Goal: Task Accomplishment & Management: Manage account settings

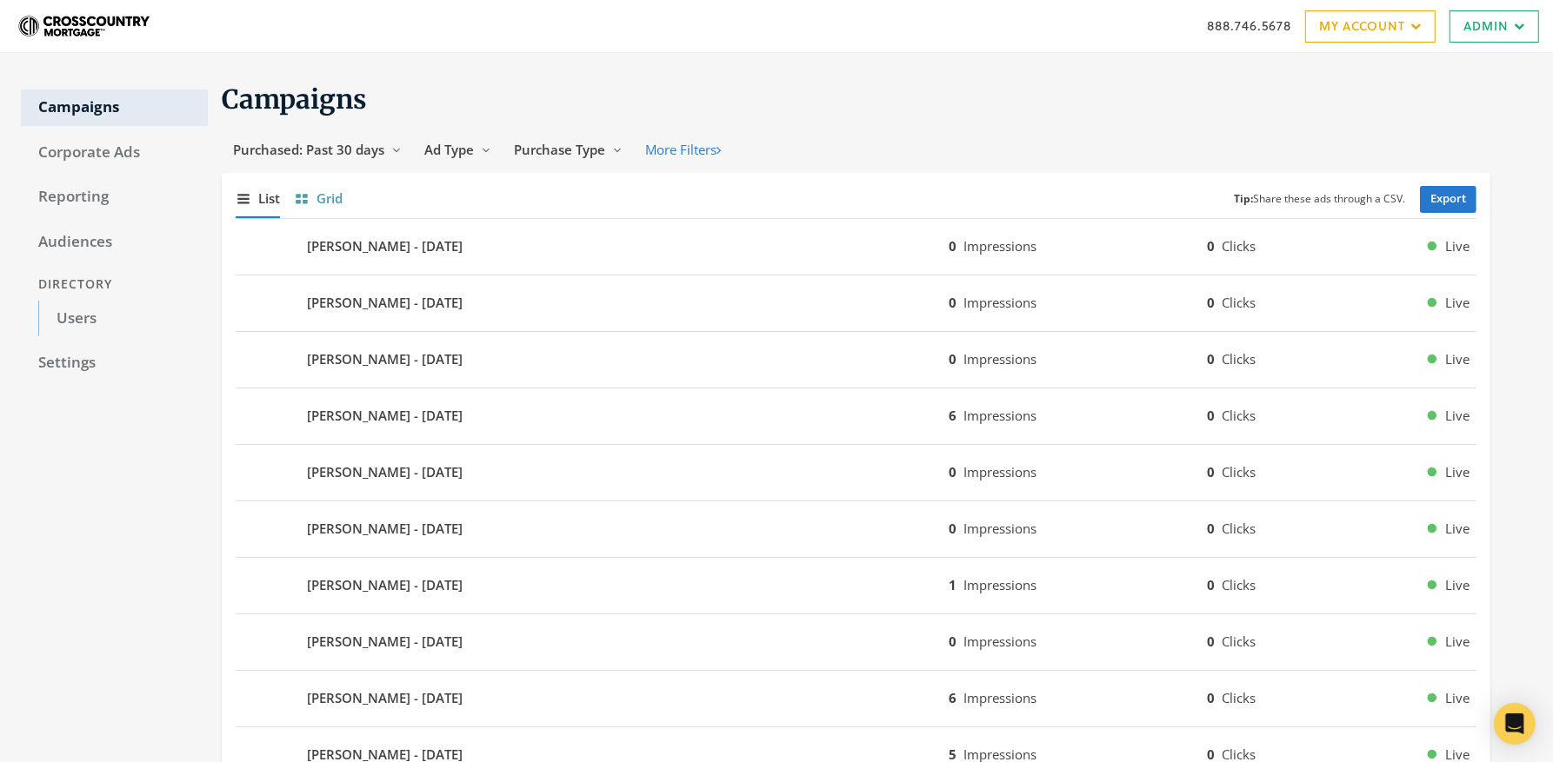
click at [324, 202] on span "Grid" at bounding box center [329, 199] width 26 height 20
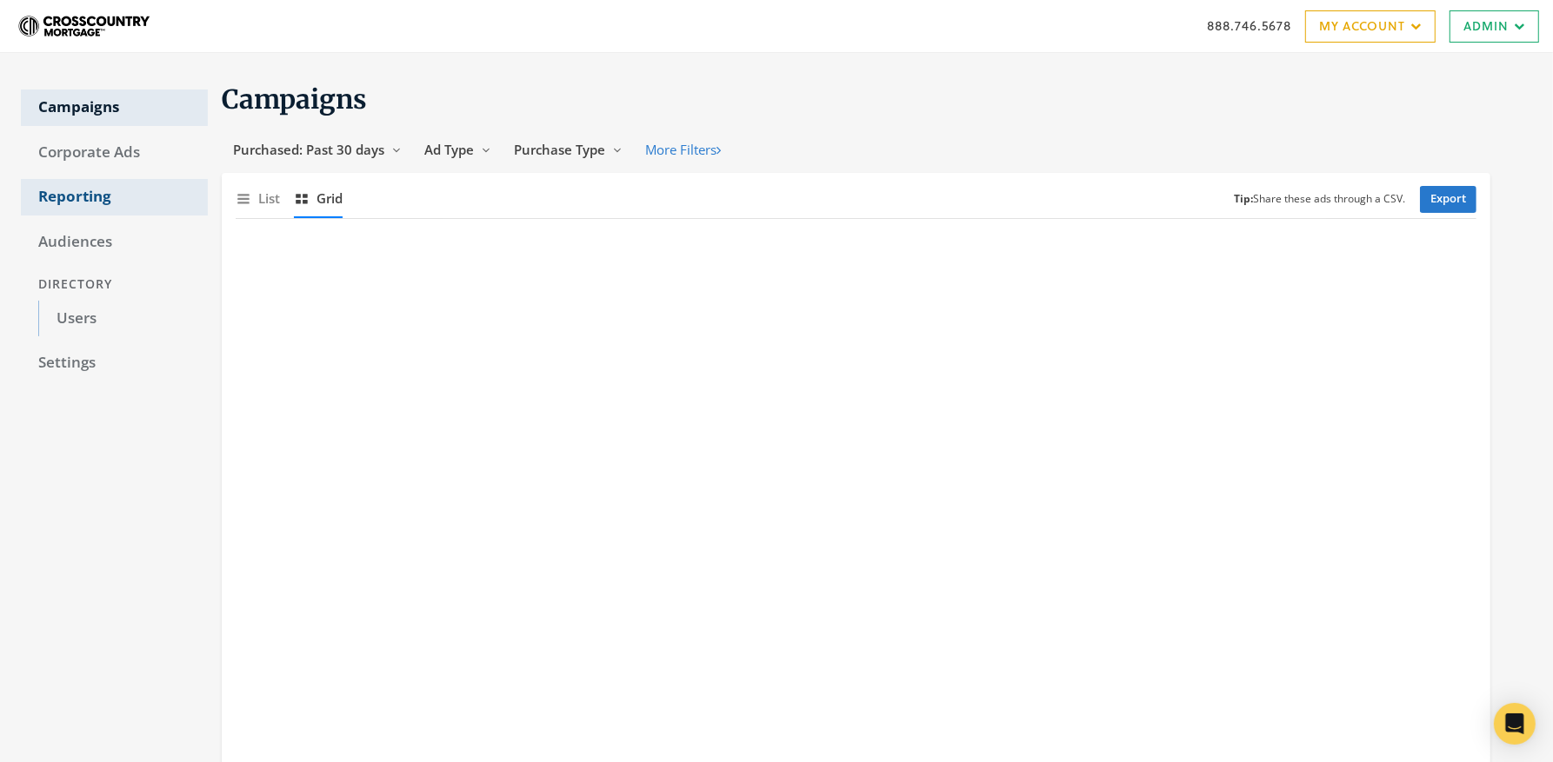
click at [60, 198] on link "Reporting" at bounding box center [114, 197] width 187 height 37
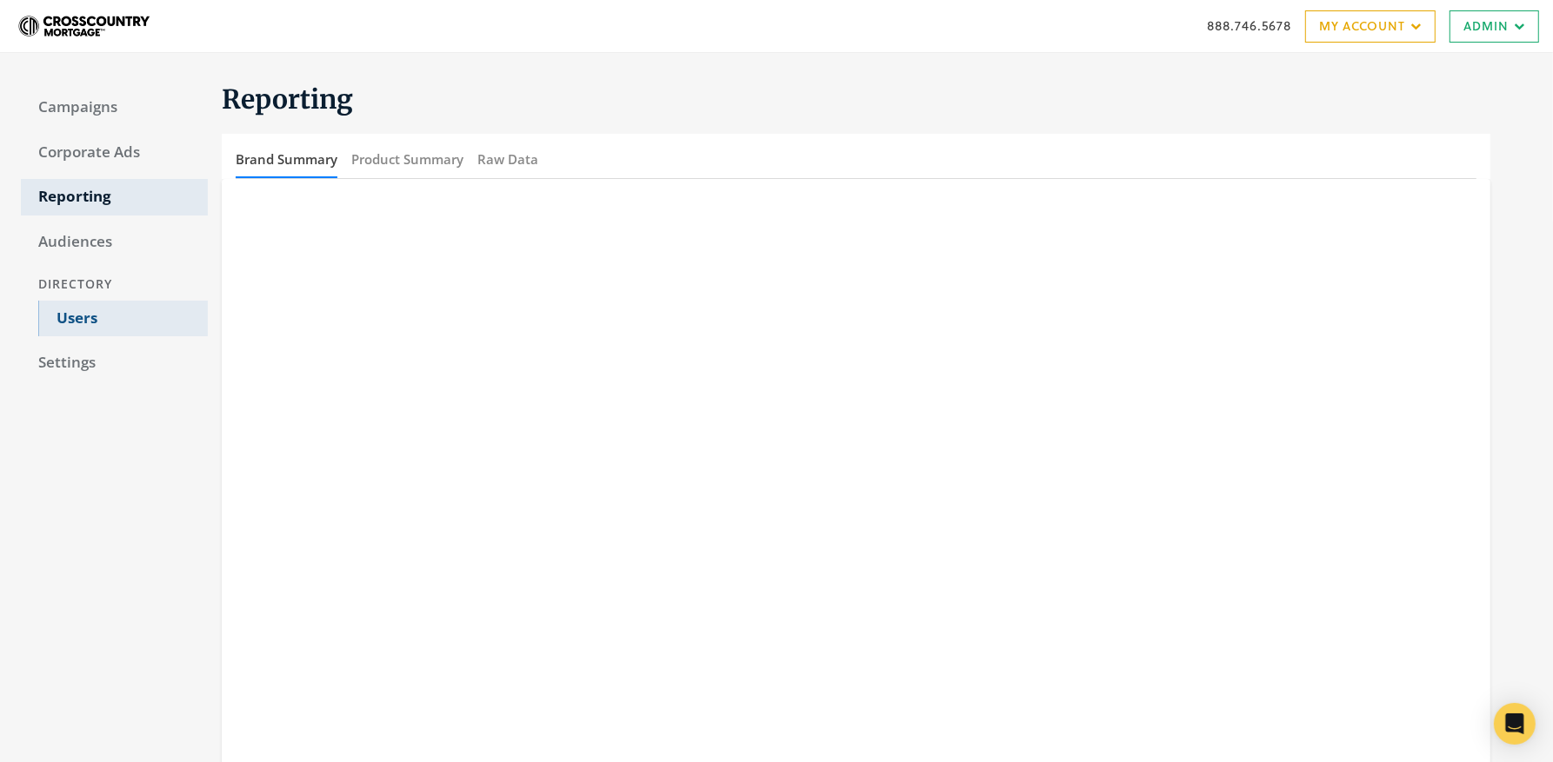
click at [77, 324] on link "Users" at bounding box center [123, 319] width 170 height 37
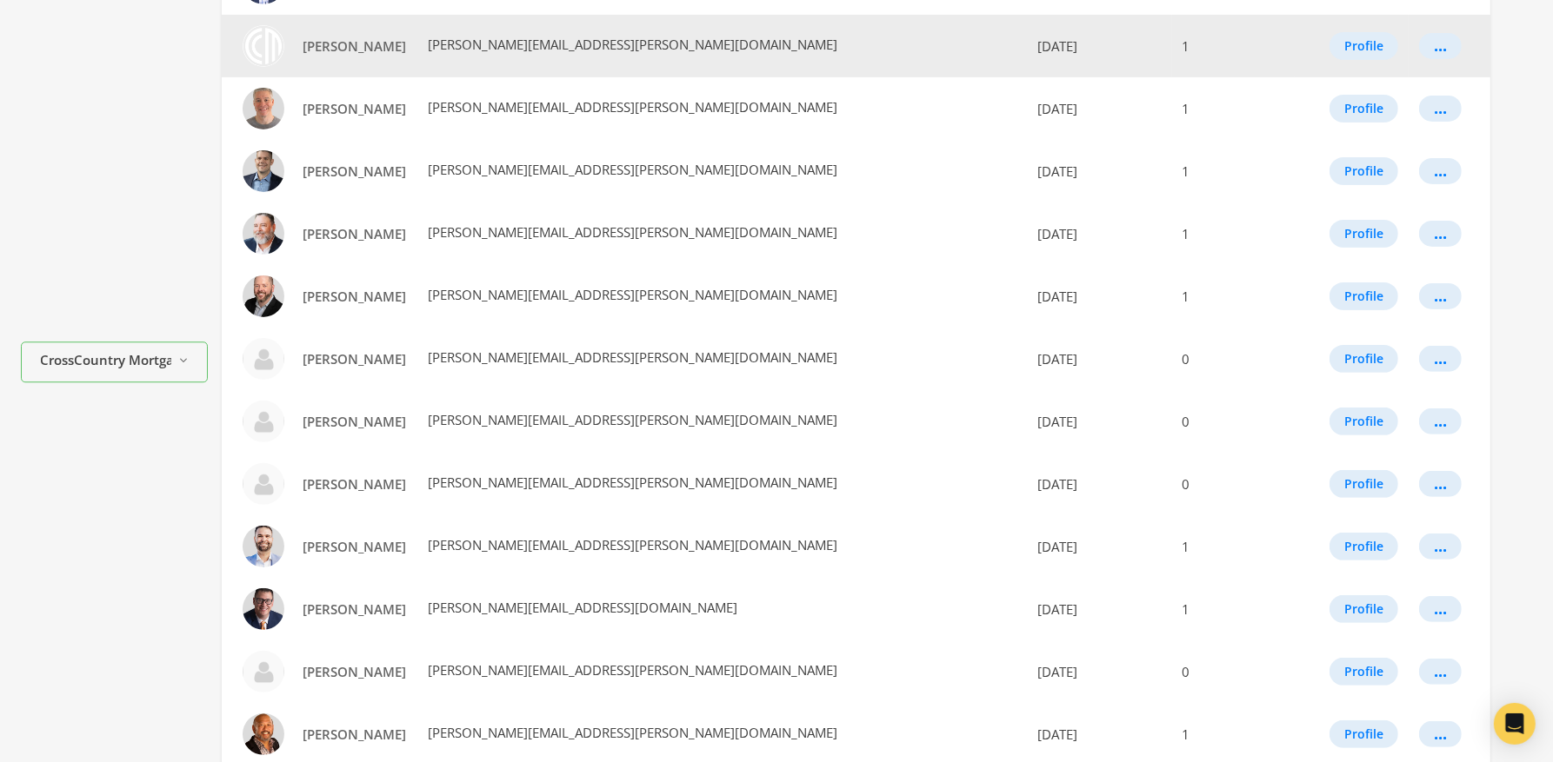
scroll to position [456, 0]
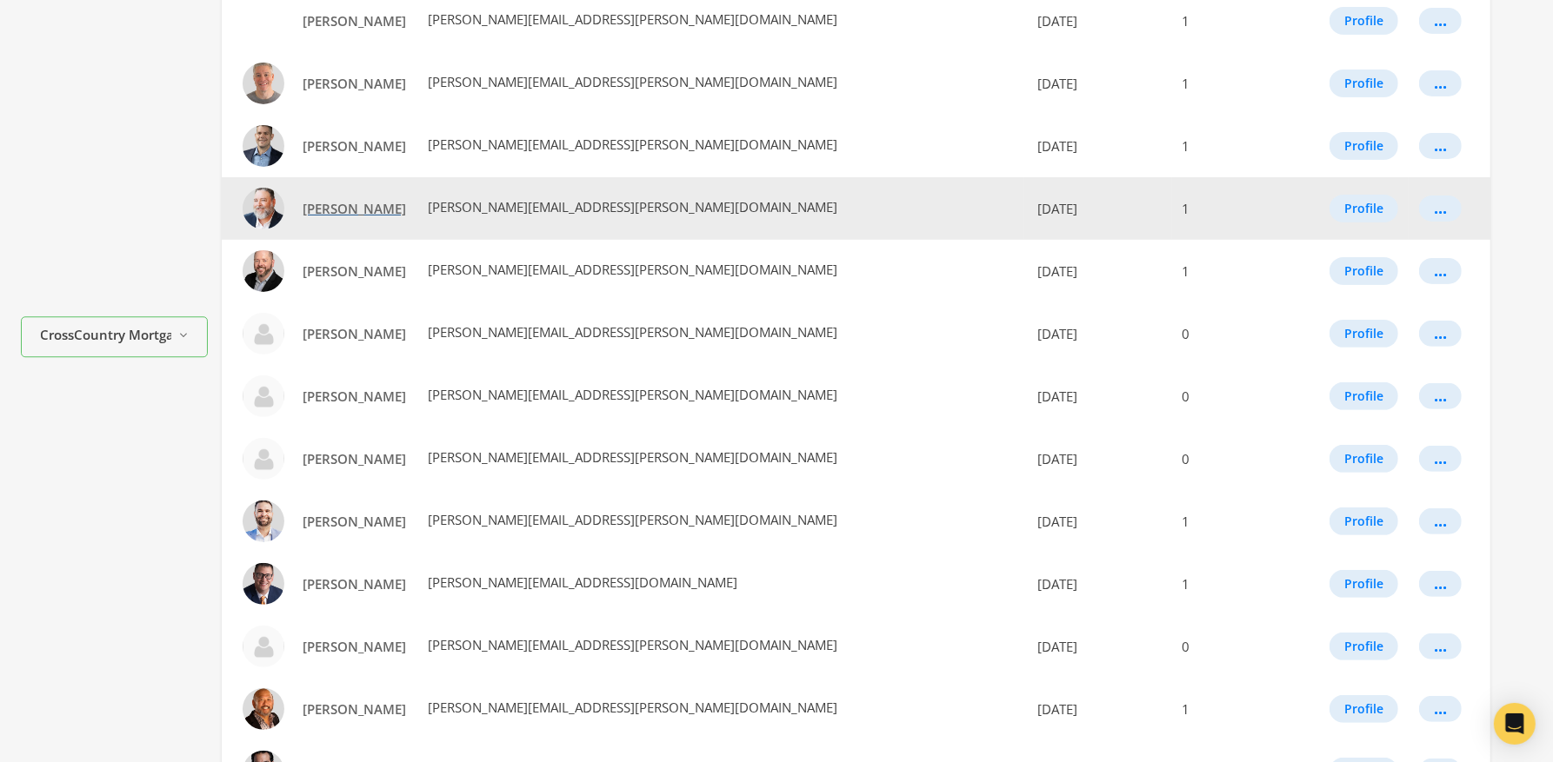
click at [343, 212] on span "[PERSON_NAME]" at bounding box center [354, 208] width 103 height 17
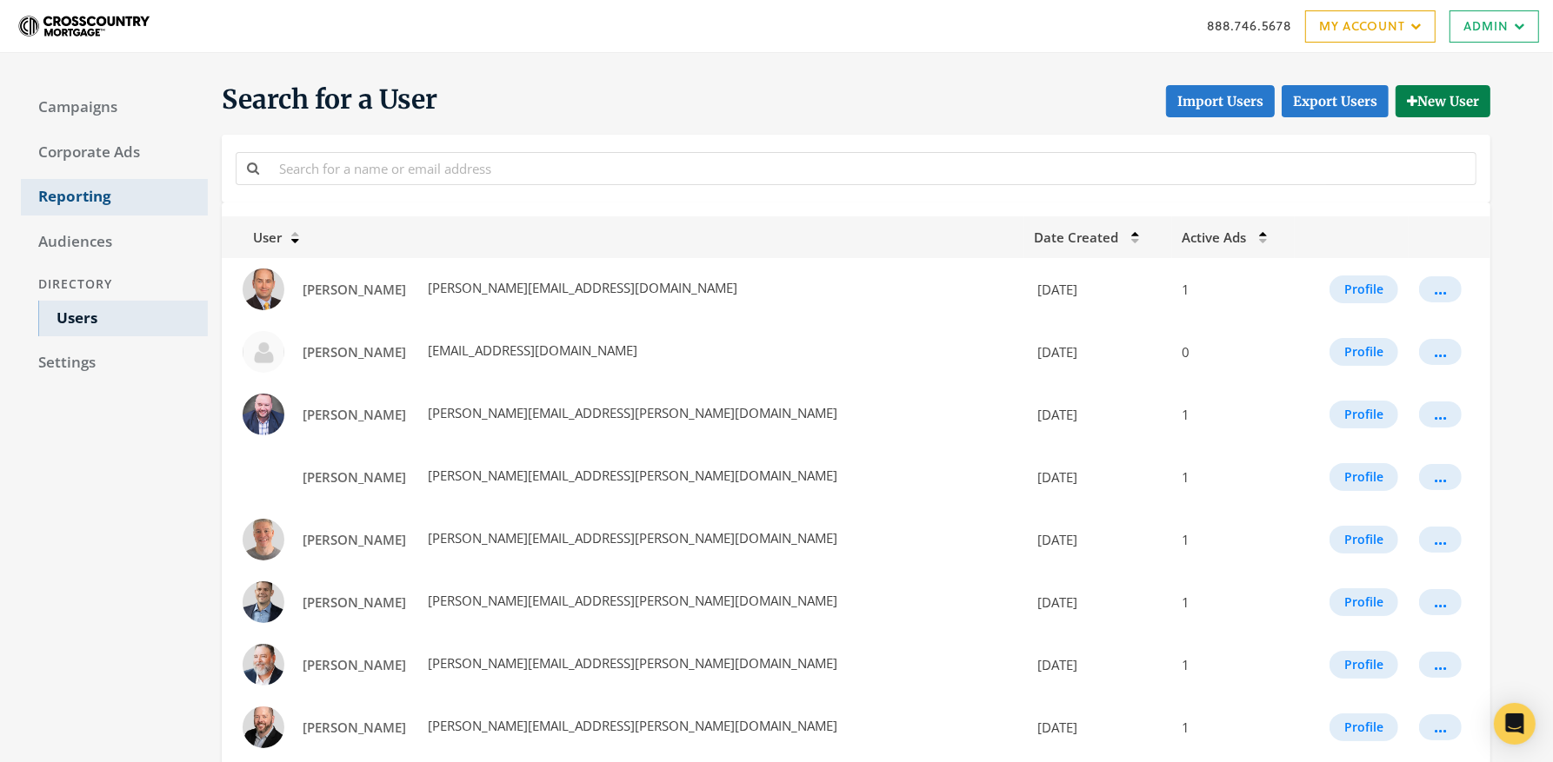
click at [90, 198] on link "Reporting" at bounding box center [114, 197] width 187 height 37
